Goal: Transaction & Acquisition: Purchase product/service

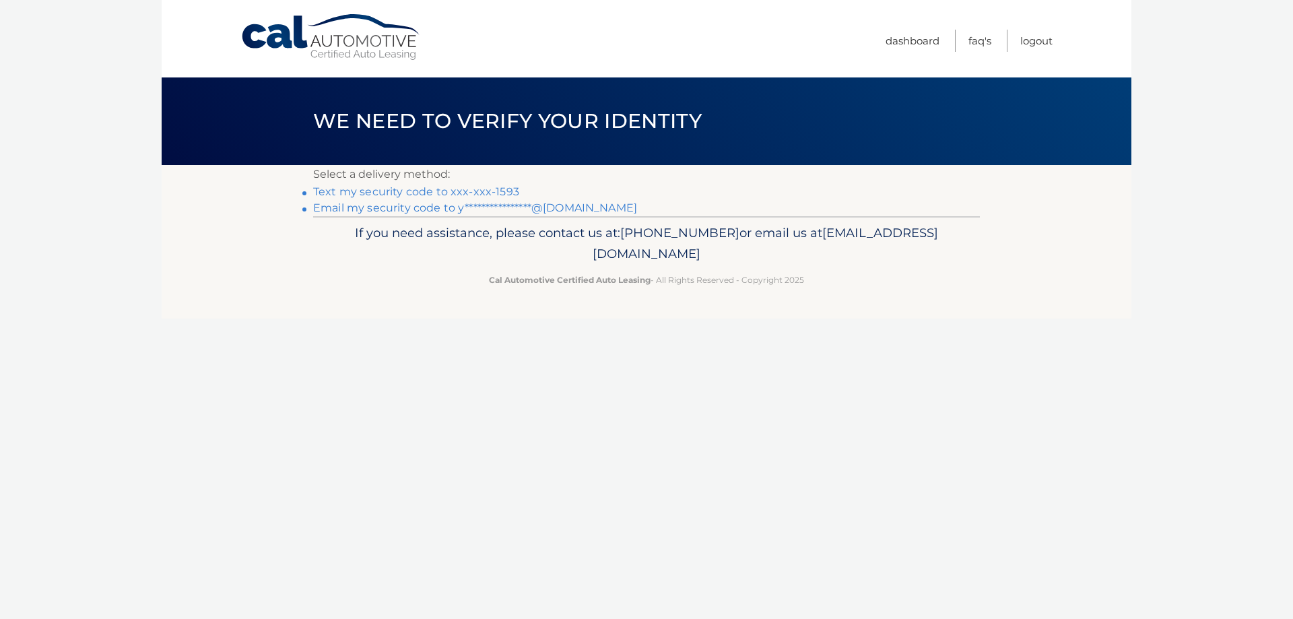
click at [469, 185] on link "Text my security code to xxx-xxx-1593" at bounding box center [416, 191] width 206 height 13
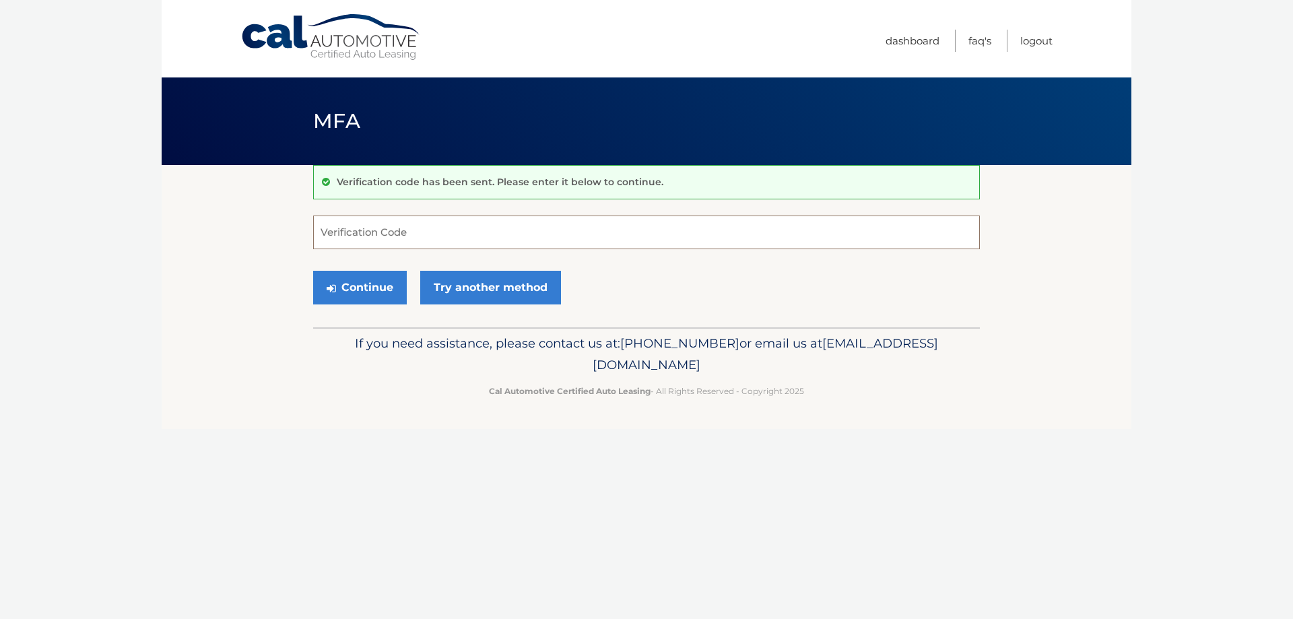
click at [391, 232] on input "Verification Code" at bounding box center [646, 233] width 667 height 34
type input "334052"
click at [377, 280] on button "Continue" at bounding box center [360, 288] width 94 height 34
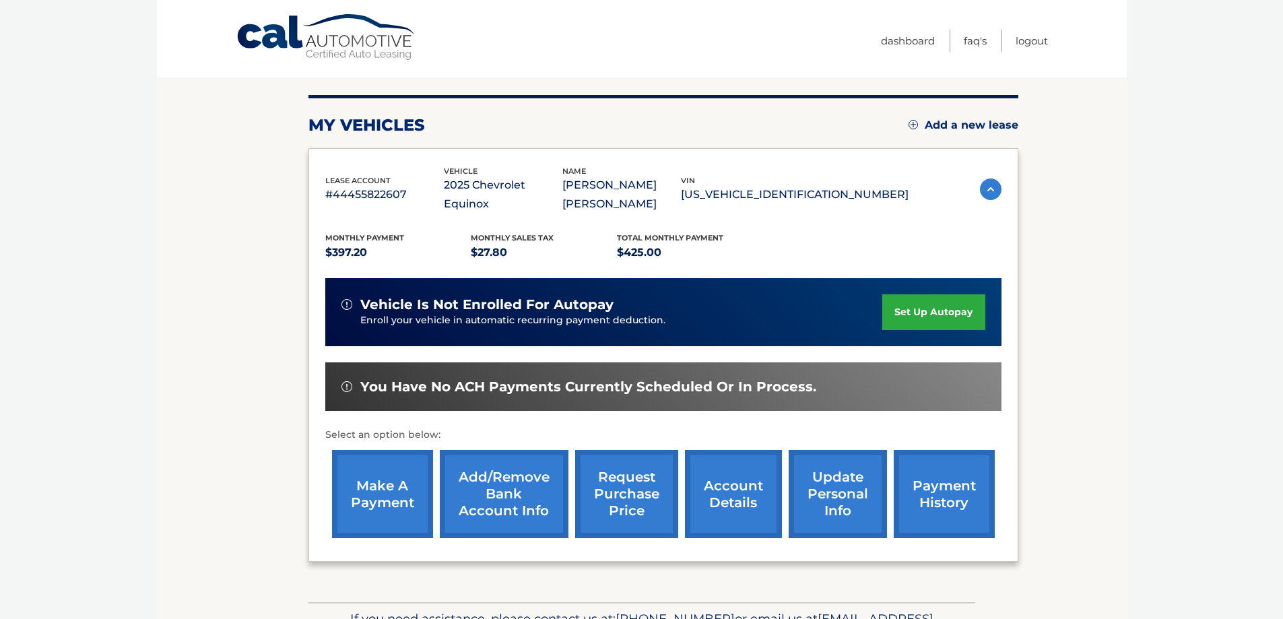
scroll to position [135, 0]
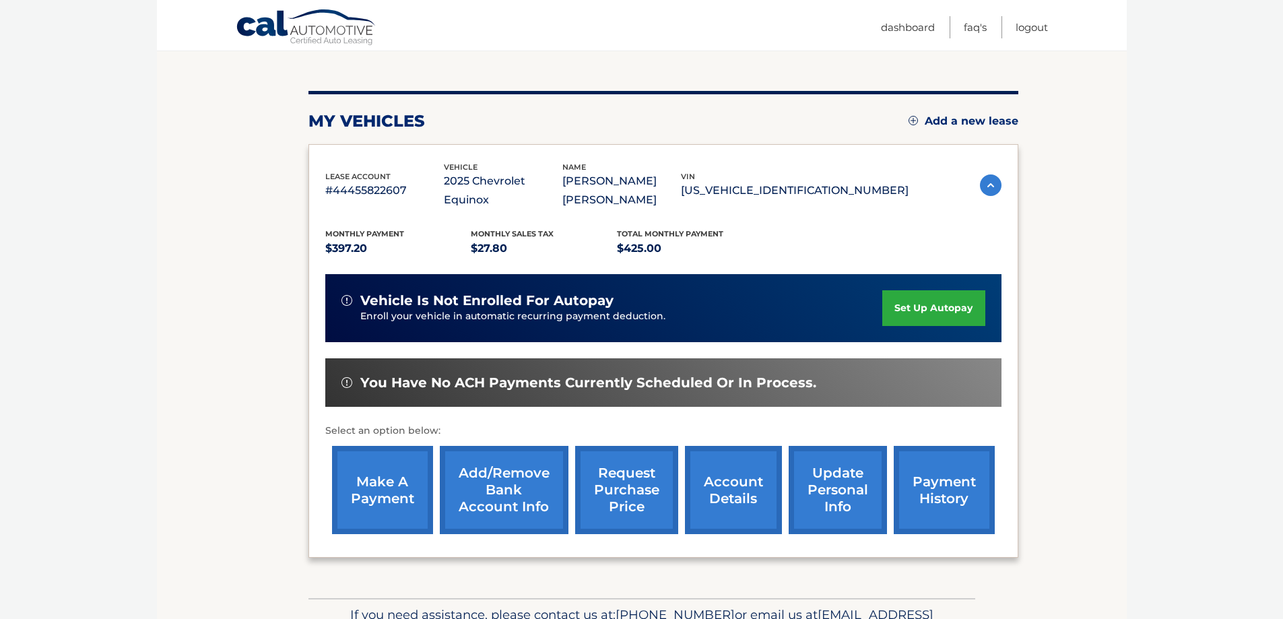
click at [388, 471] on link "make a payment" at bounding box center [382, 490] width 101 height 88
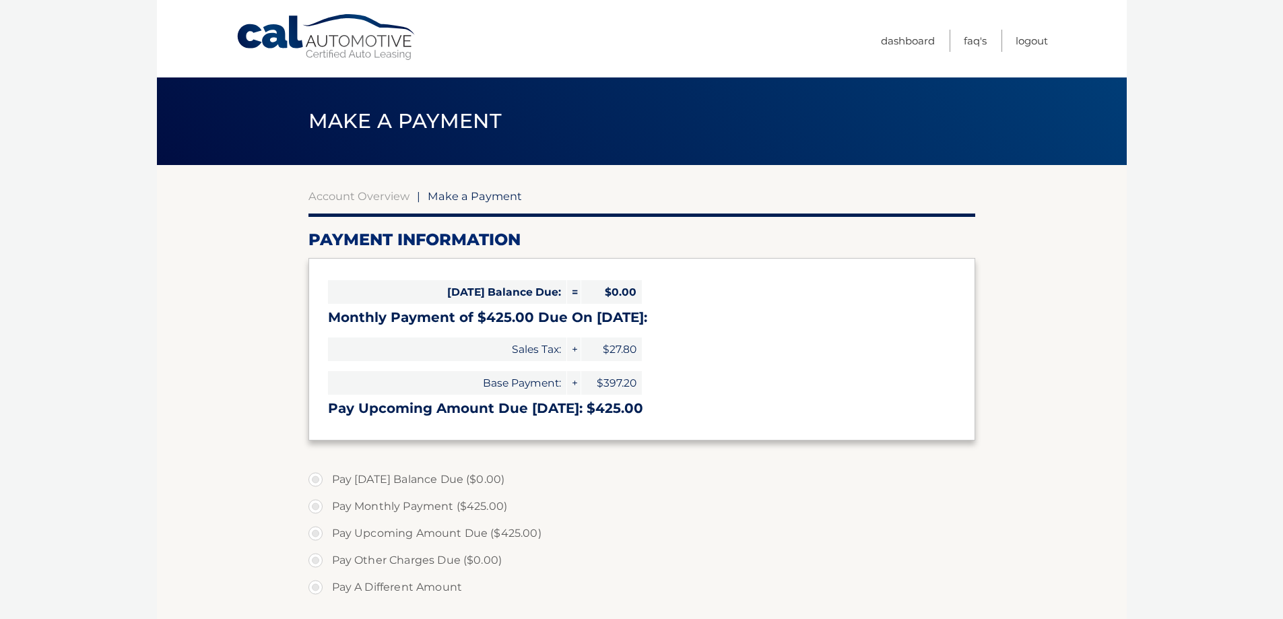
select select "MTM4OGViMzUtNWExZi00MzgzLTkwMDctNTBiNWEyNWVjZDVk"
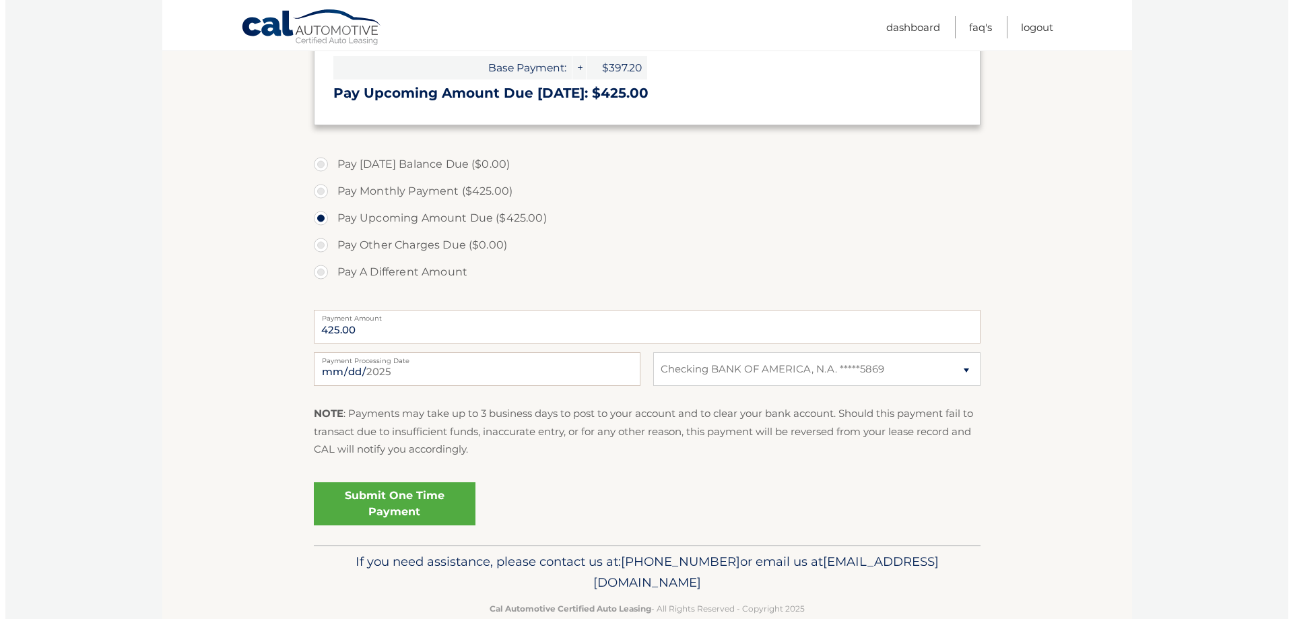
scroll to position [344, 0]
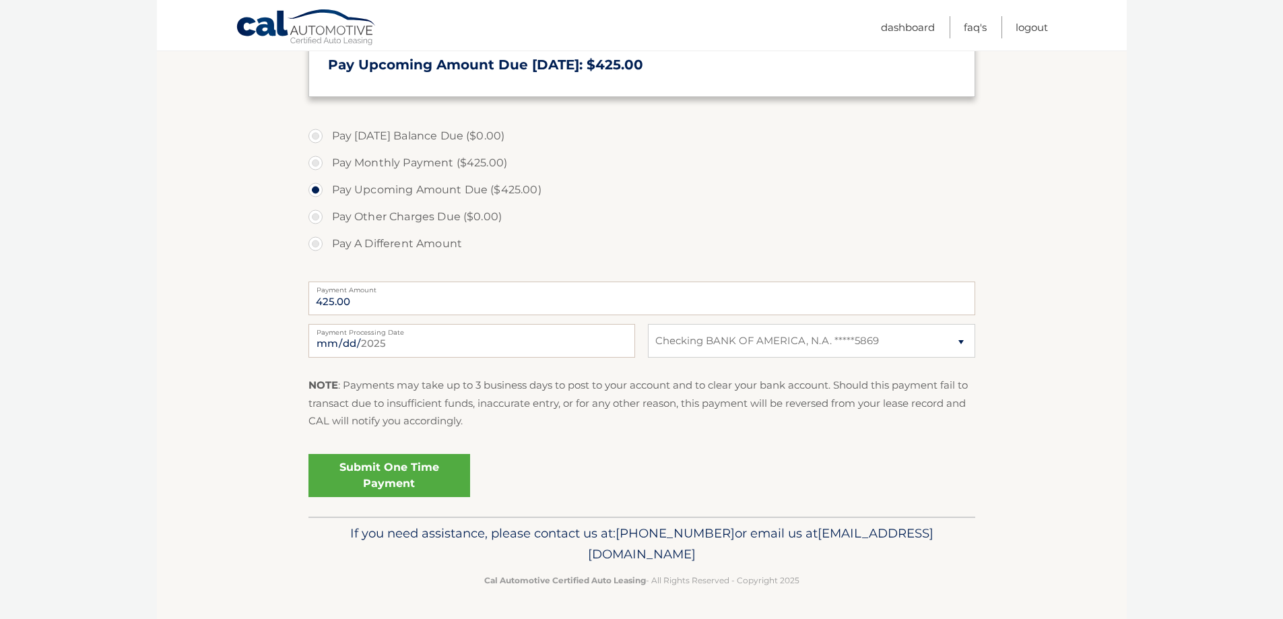
click at [387, 479] on link "Submit One Time Payment" at bounding box center [389, 475] width 162 height 43
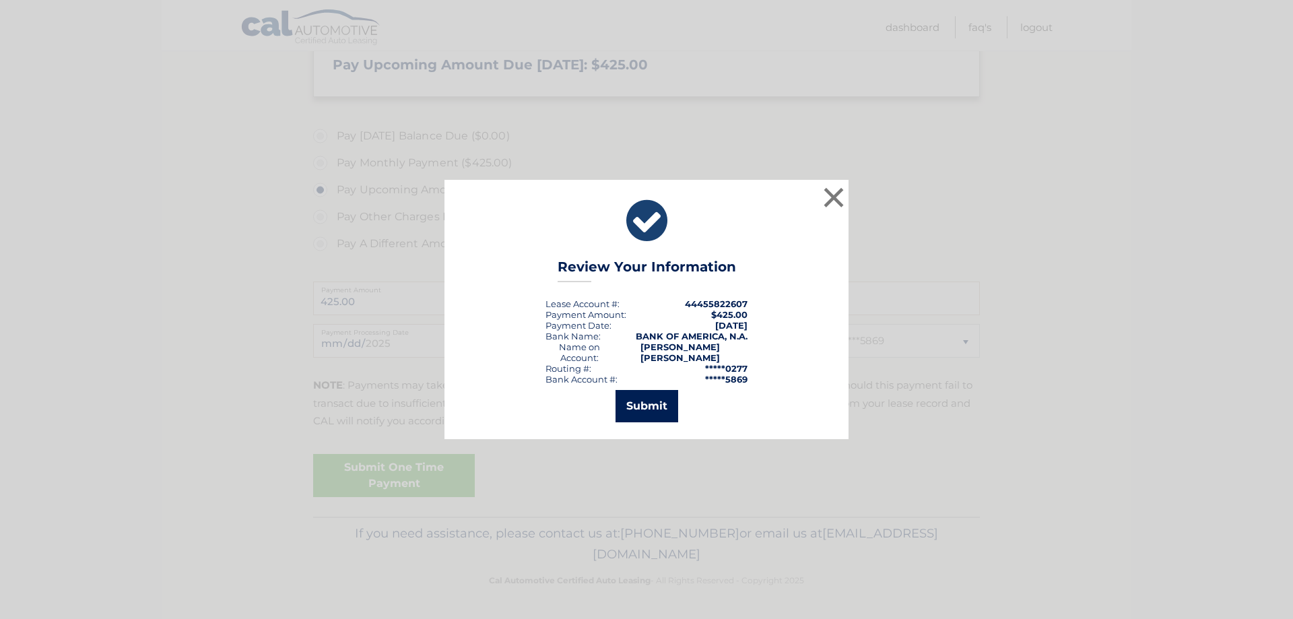
click at [651, 403] on button "Submit" at bounding box center [647, 406] width 63 height 32
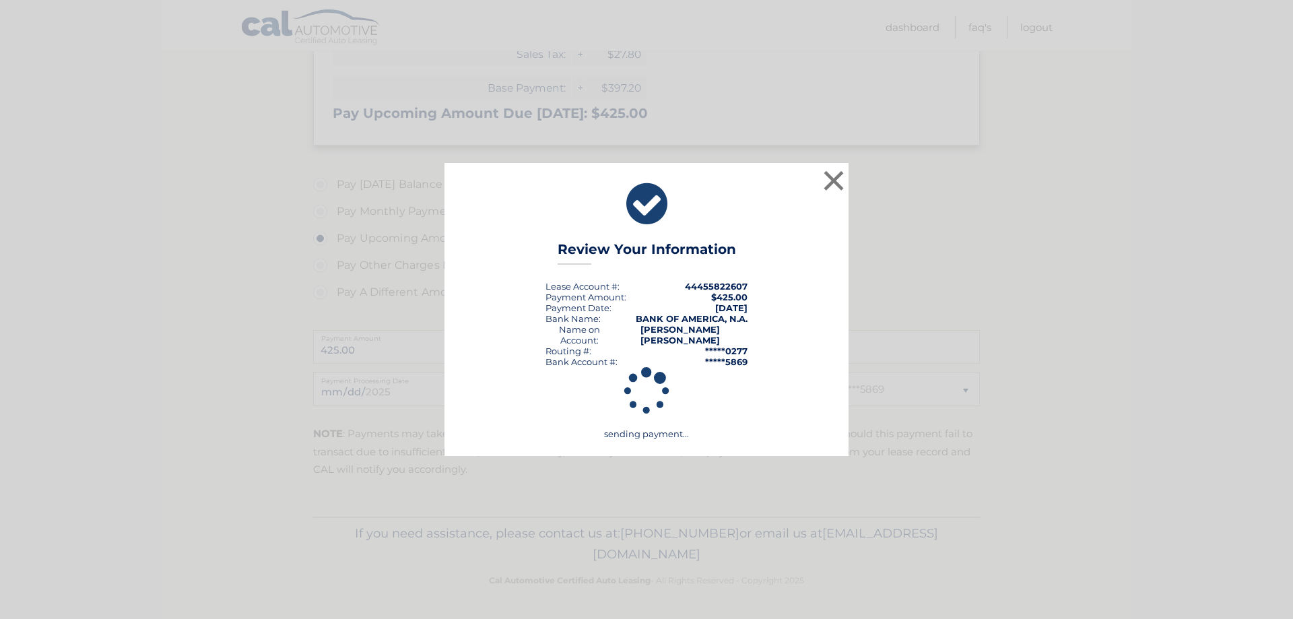
scroll to position [295, 0]
